Goal: Task Accomplishment & Management: Manage account settings

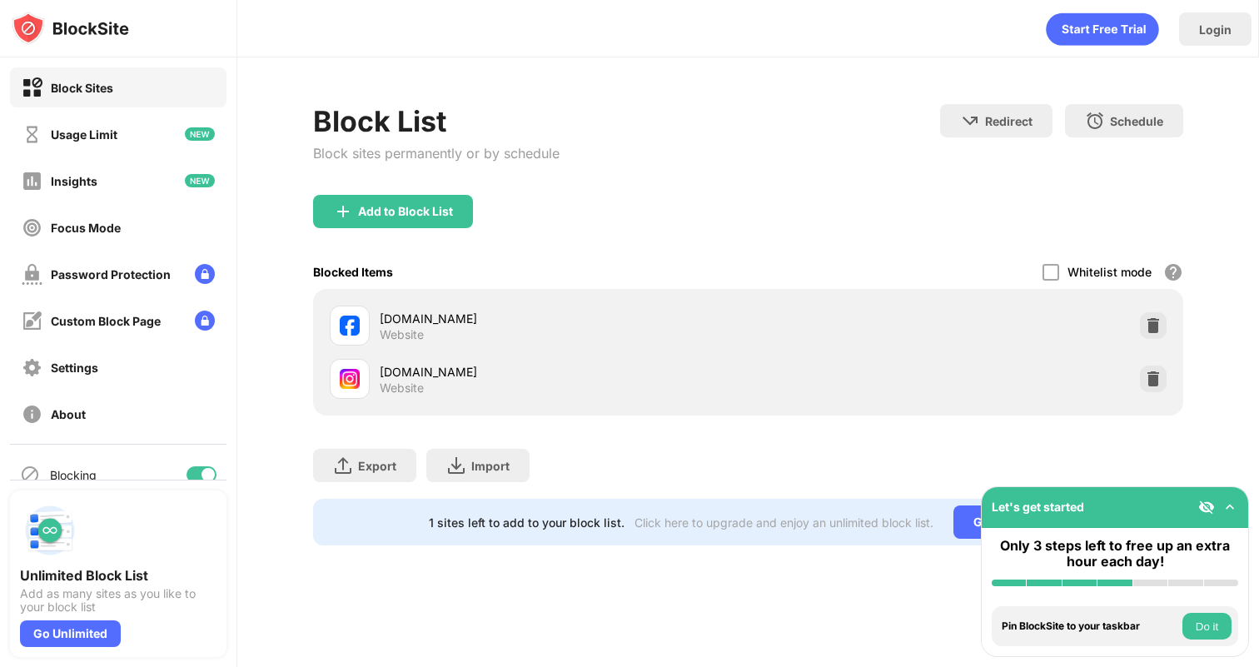
click at [1146, 310] on div "[DOMAIN_NAME] Website" at bounding box center [748, 325] width 851 height 53
click at [1149, 320] on img at bounding box center [1153, 325] width 17 height 17
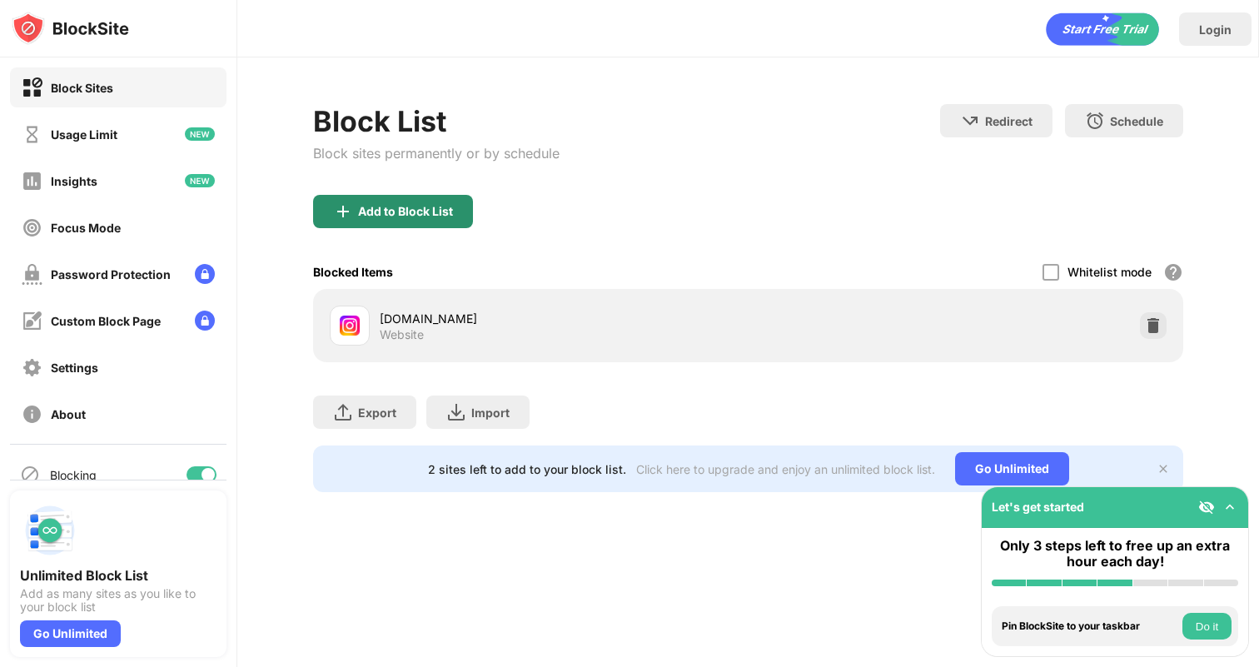
click at [414, 216] on div "Add to Block List" at bounding box center [405, 211] width 95 height 13
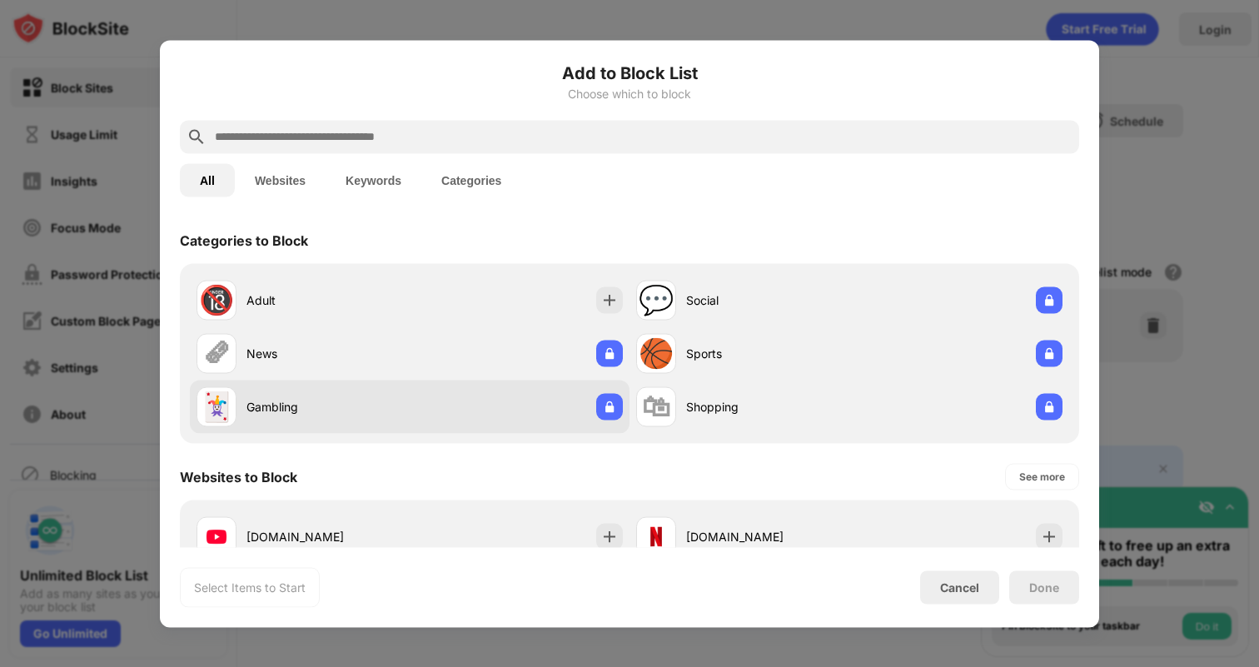
scroll to position [264, 0]
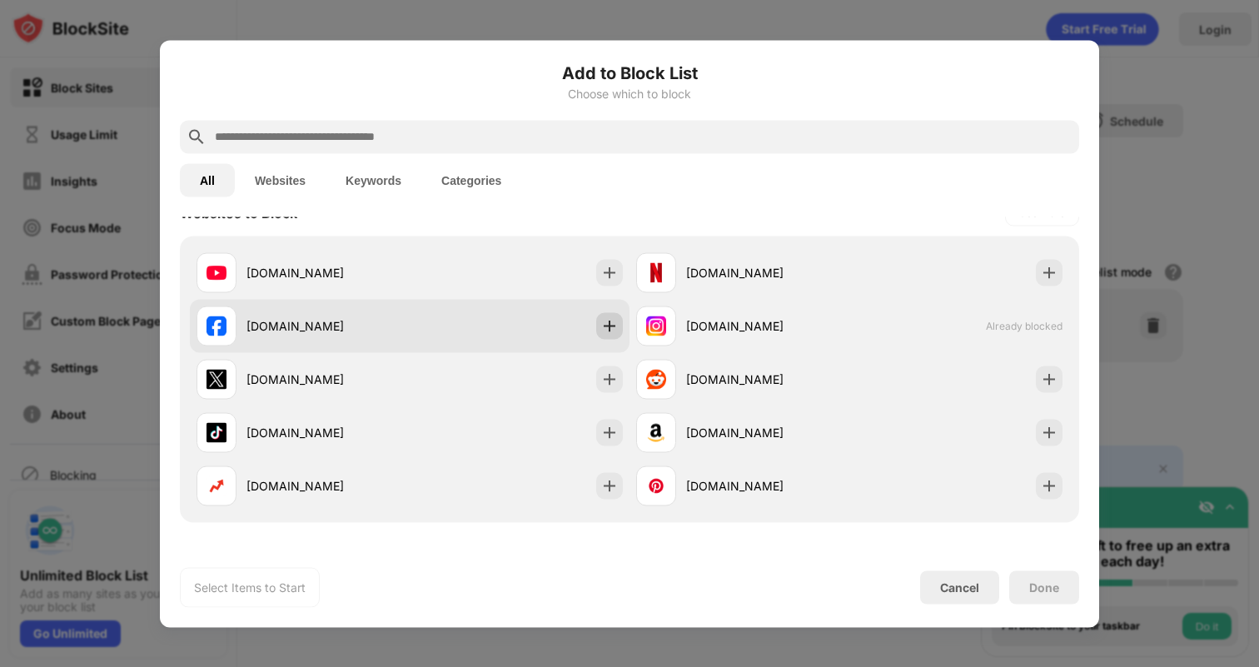
click at [602, 323] on img at bounding box center [609, 325] width 17 height 17
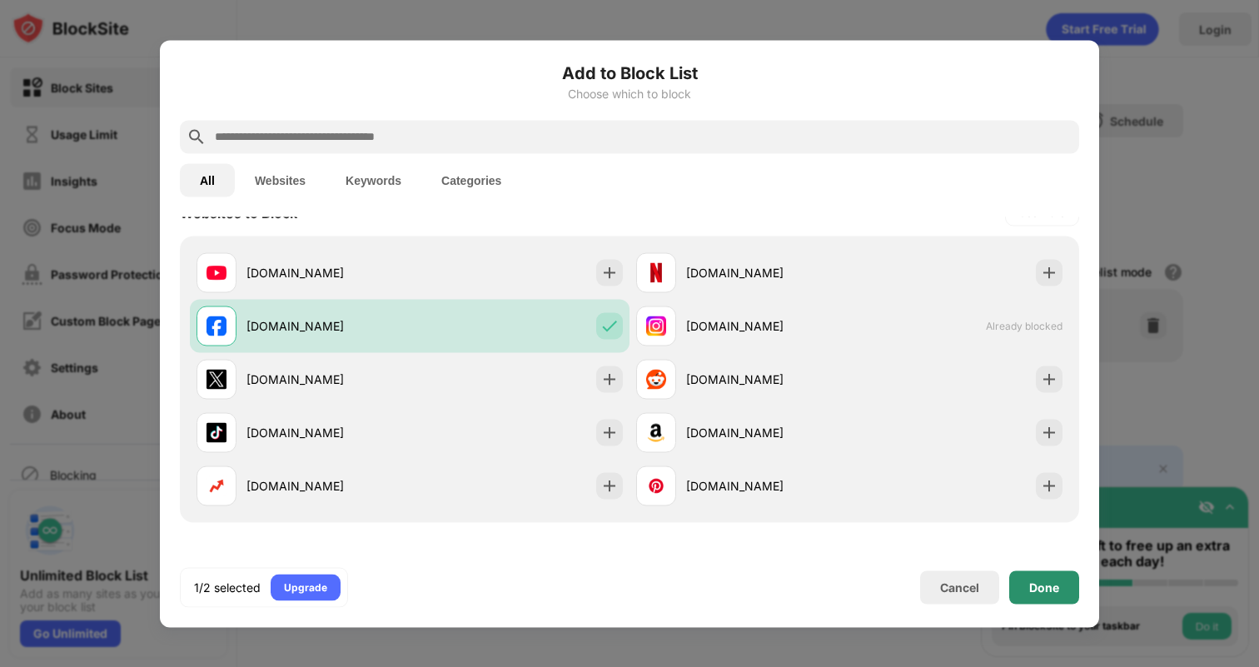
click at [1045, 590] on div "Done" at bounding box center [1044, 586] width 30 height 13
